Goal: Find specific page/section: Find specific page/section

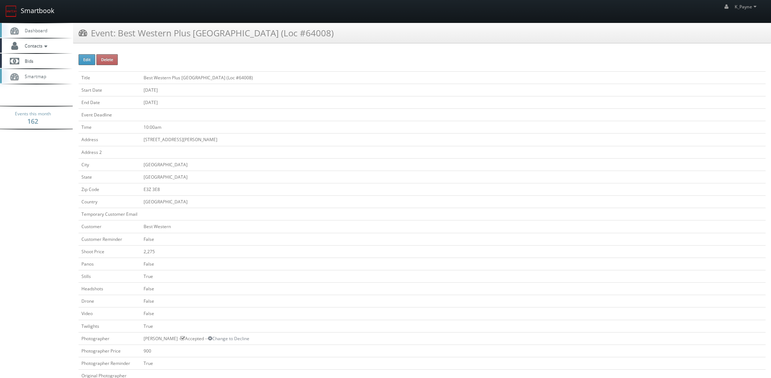
click at [41, 10] on link "Smartbook" at bounding box center [30, 11] width 60 height 23
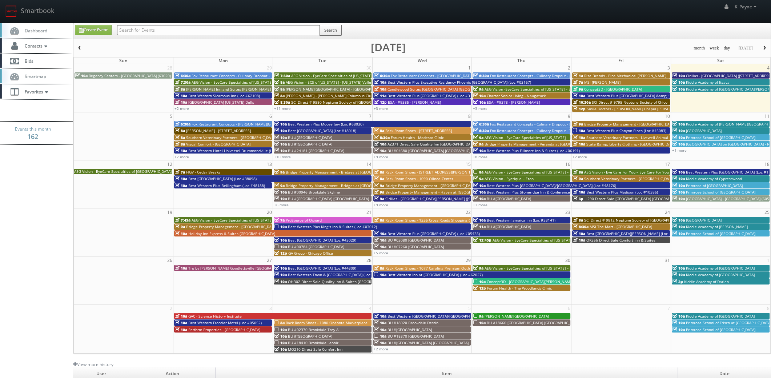
click at [139, 30] on input "text" at bounding box center [218, 30] width 203 height 10
type input "60023"
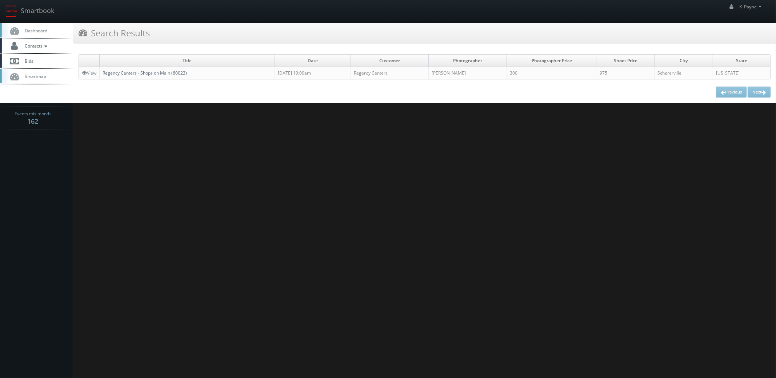
click at [175, 71] on link "Regency Centers - Shops on Main (60023)" at bounding box center [145, 73] width 84 height 6
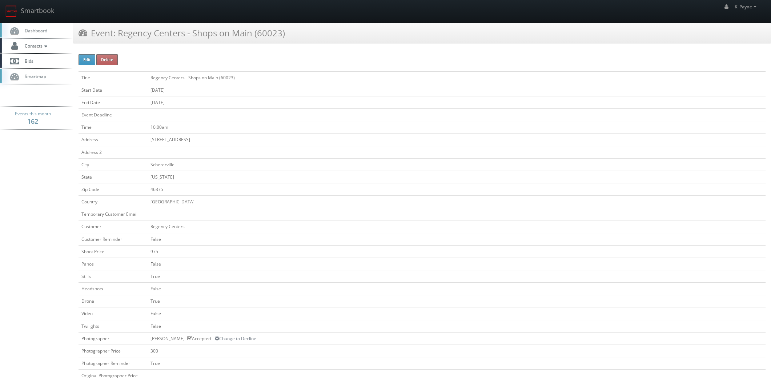
scroll to position [218, 0]
